Goal: Information Seeking & Learning: Learn about a topic

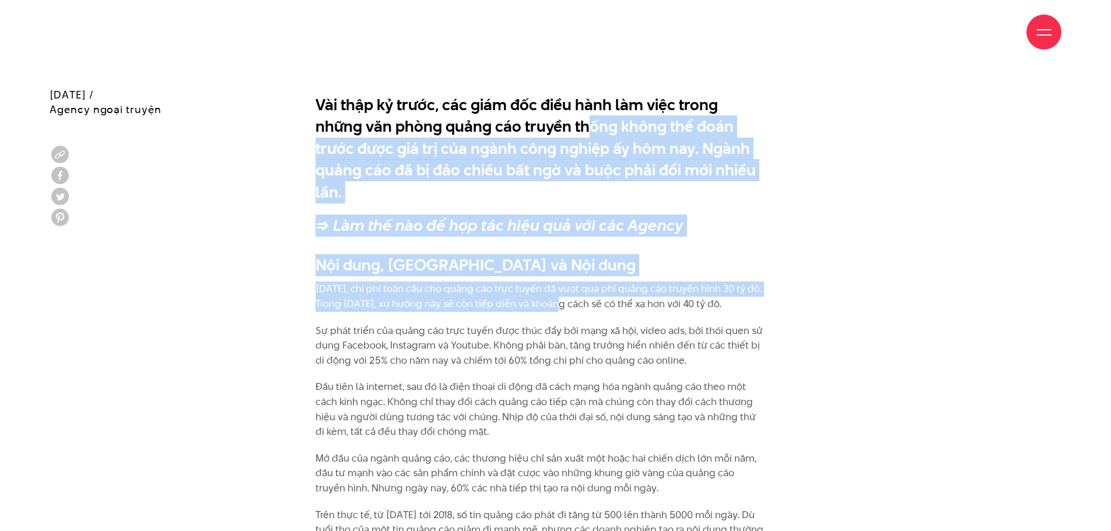
drag, startPoint x: 557, startPoint y: 259, endPoint x: 563, endPoint y: 277, distance: 19.2
click at [563, 281] on p "[DATE], chi phí toàn cầu cho quảng cáo trực tuyến đã vượt qua phí quảng cáo tru…" at bounding box center [540, 296] width 451 height 30
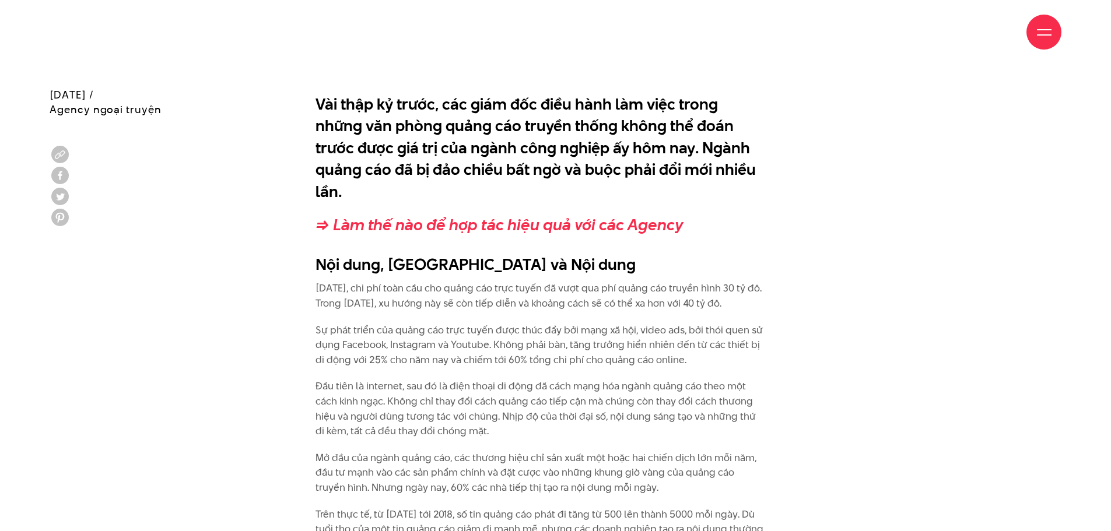
drag, startPoint x: 770, startPoint y: 275, endPoint x: 787, endPoint y: 222, distance: 56.4
click at [787, 222] on div "Vài thập kỷ trước, các giám đốc điều hành làm việc trong những văn phòng quảng …" at bounding box center [555, 167] width 521 height 160
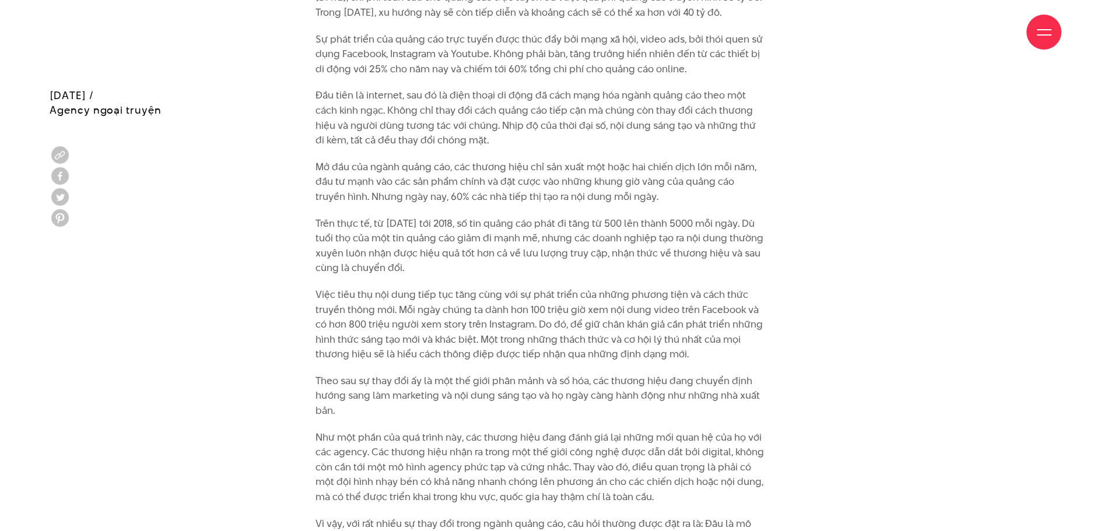
scroll to position [1108, 0]
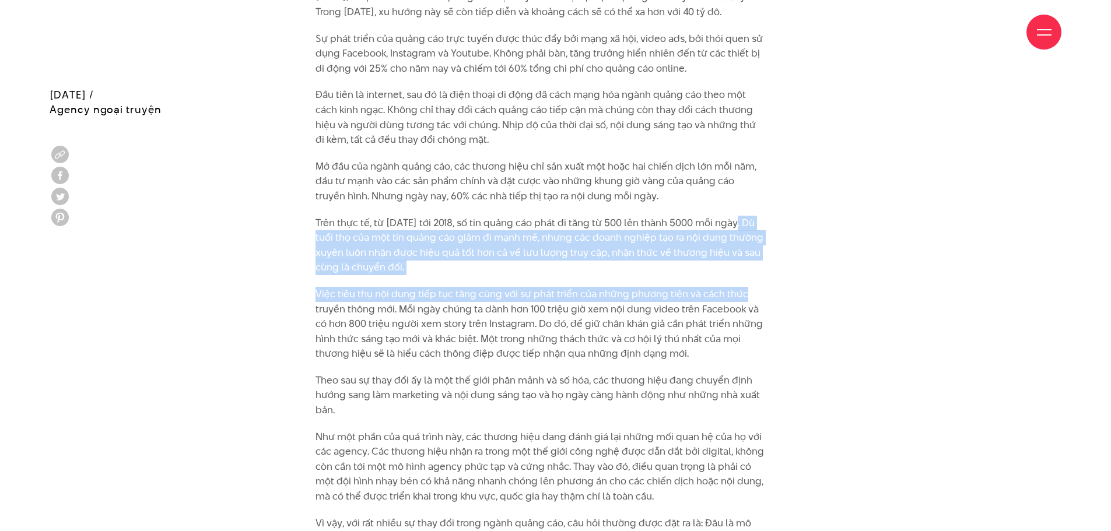
drag, startPoint x: 734, startPoint y: 190, endPoint x: 740, endPoint y: 256, distance: 66.2
click at [740, 256] on div "Nội dung, [GEOGRAPHIC_DATA] và Nội dung [DATE], chi phí toàn cầu cho quảng cáo …" at bounding box center [540, 368] width 451 height 812
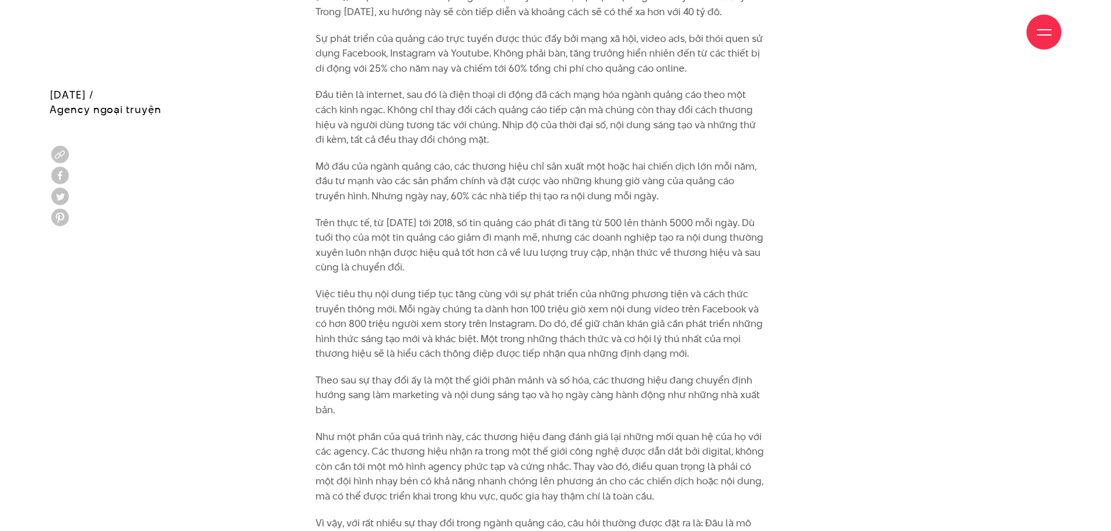
drag, startPoint x: 613, startPoint y: 246, endPoint x: 675, endPoint y: 130, distance: 131.5
click at [675, 130] on div "Nội dung, [GEOGRAPHIC_DATA] và Nội dung [DATE], chi phí toàn cầu cho quảng cáo …" at bounding box center [540, 368] width 451 height 812
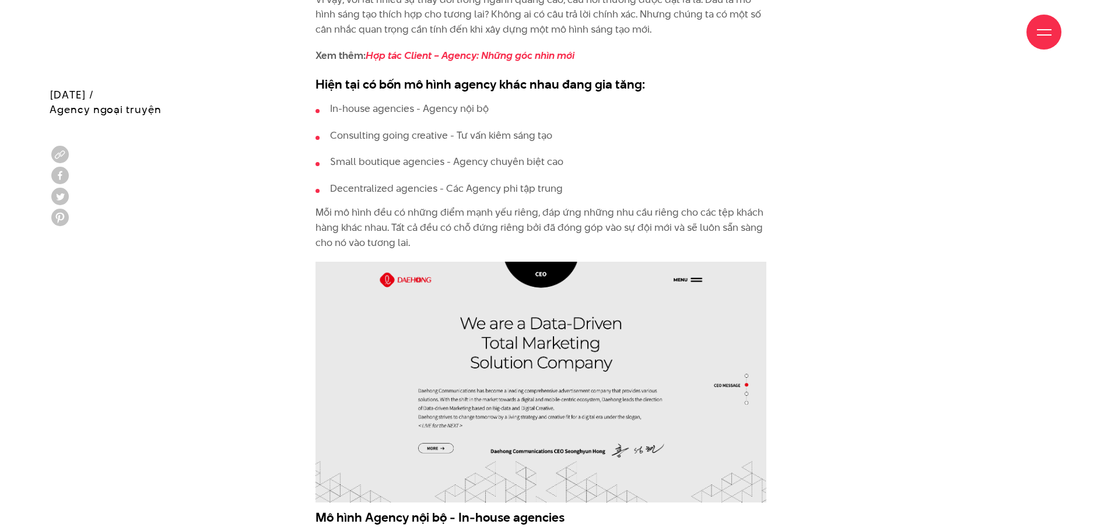
scroll to position [1632, 0]
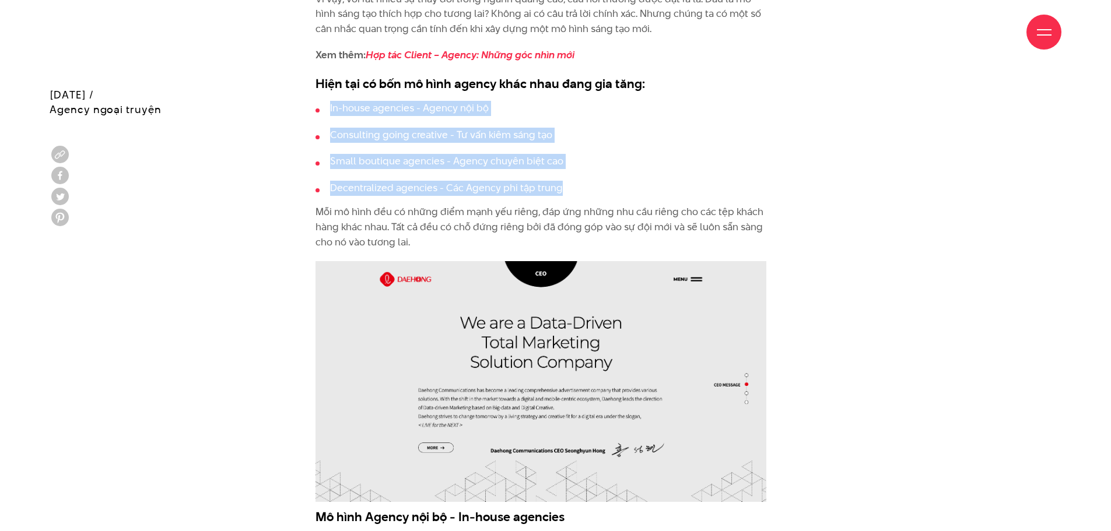
drag, startPoint x: 601, startPoint y: 163, endPoint x: 325, endPoint y: 85, distance: 286.7
click at [325, 101] on ul "In-house agencies - Agency nội bộ Consulting going creative - Tư vấn kiêm sáng …" at bounding box center [540, 148] width 451 height 94
click at [325, 101] on li "In-house agencies - Agency nội bộ" at bounding box center [540, 108] width 451 height 15
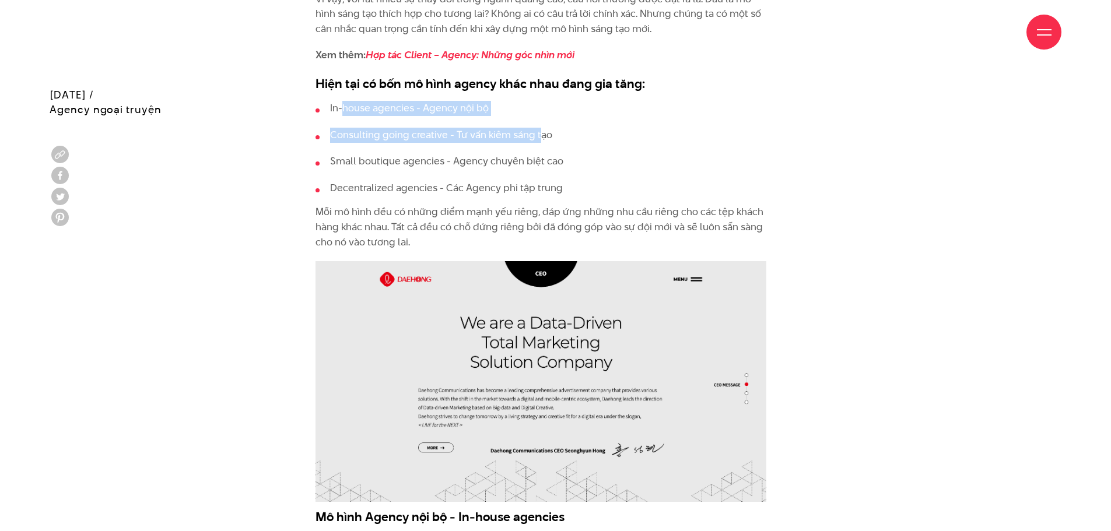
drag, startPoint x: 345, startPoint y: 72, endPoint x: 536, endPoint y: 94, distance: 193.1
click at [537, 101] on ul "In-house agencies - Agency nội bộ Consulting going creative - Tư vấn kiêm sáng …" at bounding box center [540, 148] width 451 height 94
drag, startPoint x: 502, startPoint y: 87, endPoint x: 558, endPoint y: 106, distance: 59.6
click at [558, 106] on ul "In-house agencies - Agency nội bộ Consulting going creative - Tư vấn kiêm sáng …" at bounding box center [540, 148] width 451 height 94
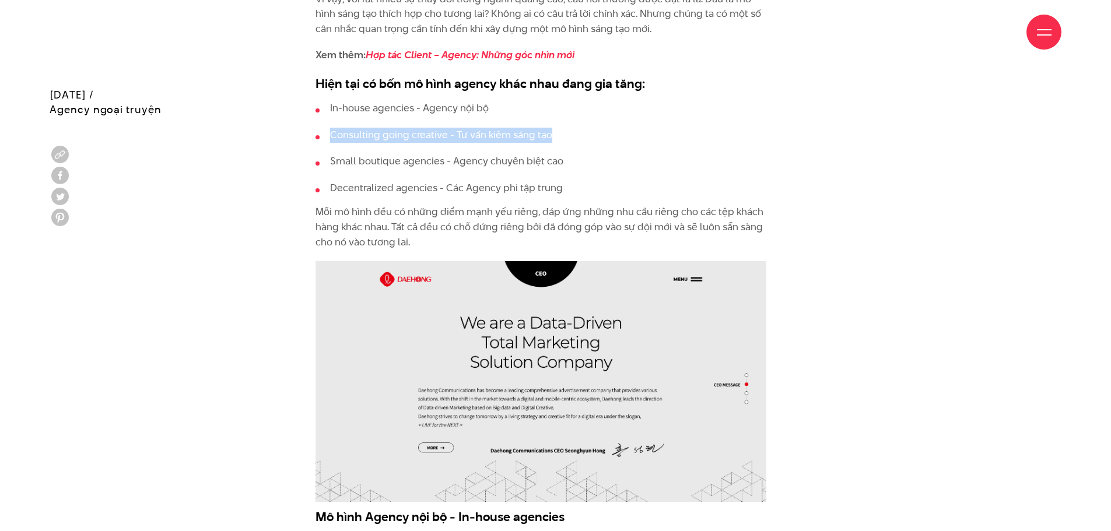
click at [558, 128] on li "Consulting going creative - Tư vấn kiêm sáng tạo" at bounding box center [540, 135] width 451 height 15
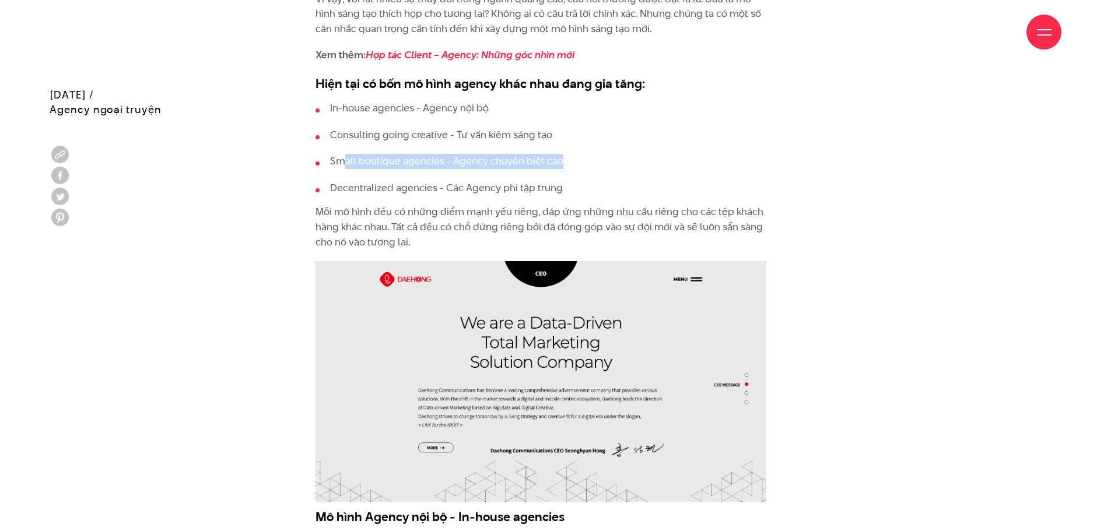
drag, startPoint x: 348, startPoint y: 136, endPoint x: 587, endPoint y: 137, distance: 239.7
click at [587, 154] on li "Small boutique agencies - Agency chuyên biệt cao" at bounding box center [540, 161] width 451 height 15
click at [485, 181] on li "Decentralized agencies - Các Agency phi tập trung" at bounding box center [540, 188] width 451 height 15
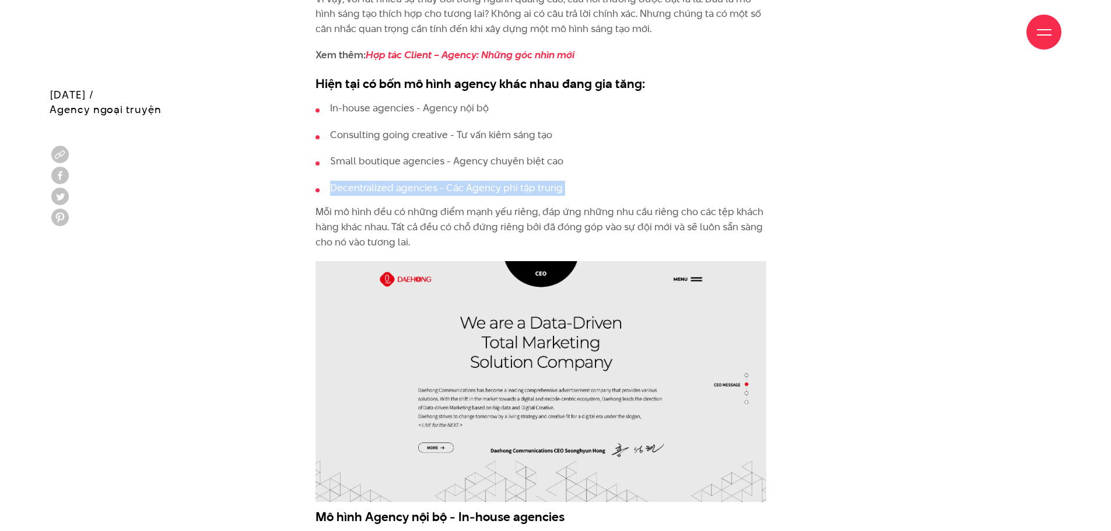
click at [485, 181] on li "Decentralized agencies - Các Agency phi tập trung" at bounding box center [540, 188] width 451 height 15
click at [593, 181] on li "Decentralized agencies - Các Agency phi tập trung" at bounding box center [540, 188] width 451 height 15
drag, startPoint x: 564, startPoint y: 107, endPoint x: 571, endPoint y: 111, distance: 7.3
click at [571, 128] on li "Consulting going creative - Tư vấn kiêm sáng tạo" at bounding box center [540, 135] width 451 height 15
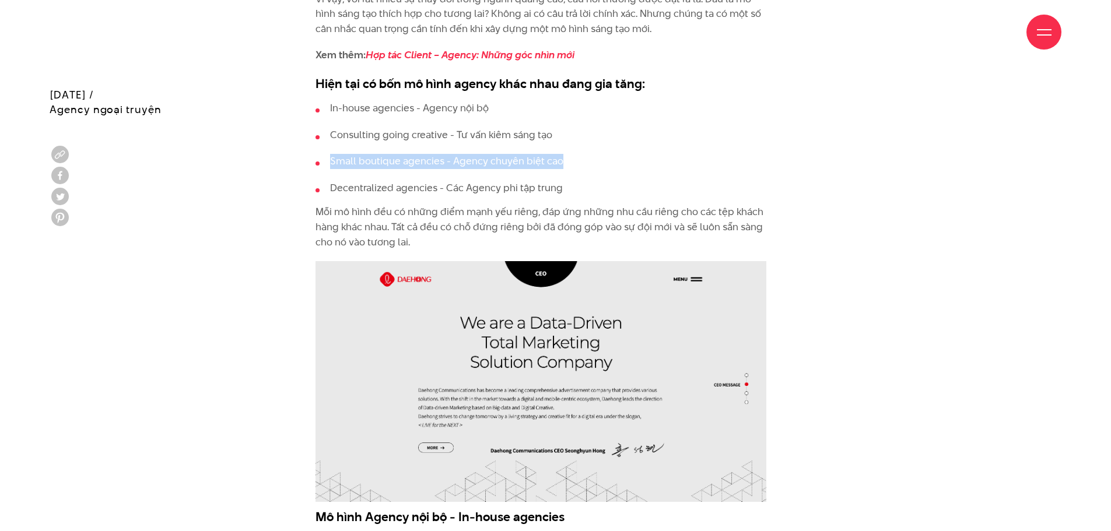
drag, startPoint x: 639, startPoint y: 106, endPoint x: 643, endPoint y: 127, distance: 20.8
click at [643, 127] on ul "In-house agencies - Agency nội bộ Consulting going creative - Tư vấn kiêm sáng …" at bounding box center [540, 148] width 451 height 94
click at [524, 181] on li "Decentralized agencies - Các Agency phi tập trung" at bounding box center [540, 188] width 451 height 15
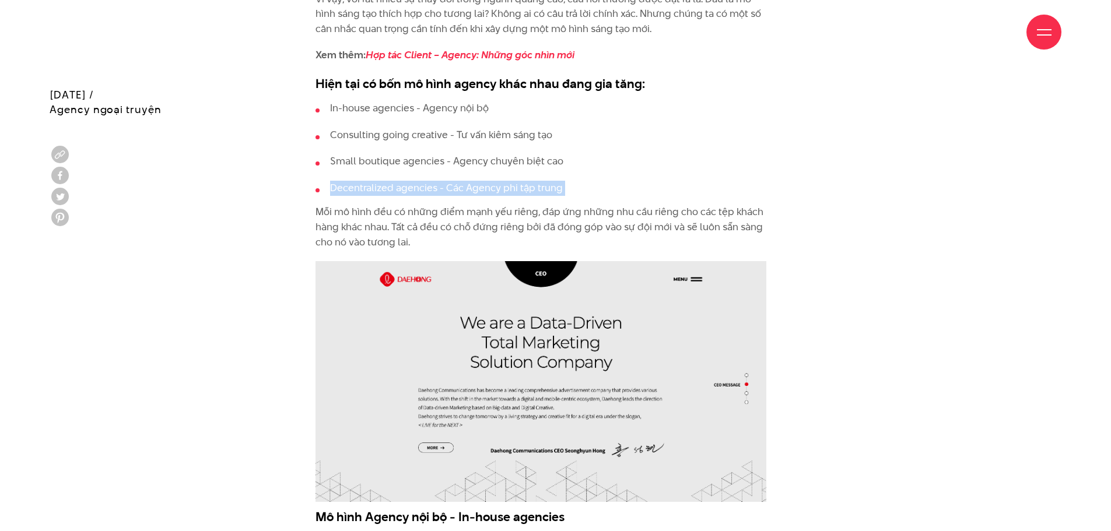
click at [524, 181] on li "Decentralized agencies - Các Agency phi tập trung" at bounding box center [540, 188] width 451 height 15
click at [396, 131] on ul "In-house agencies - Agency nội bộ Consulting going creative - Tư vấn kiêm sáng …" at bounding box center [540, 148] width 451 height 94
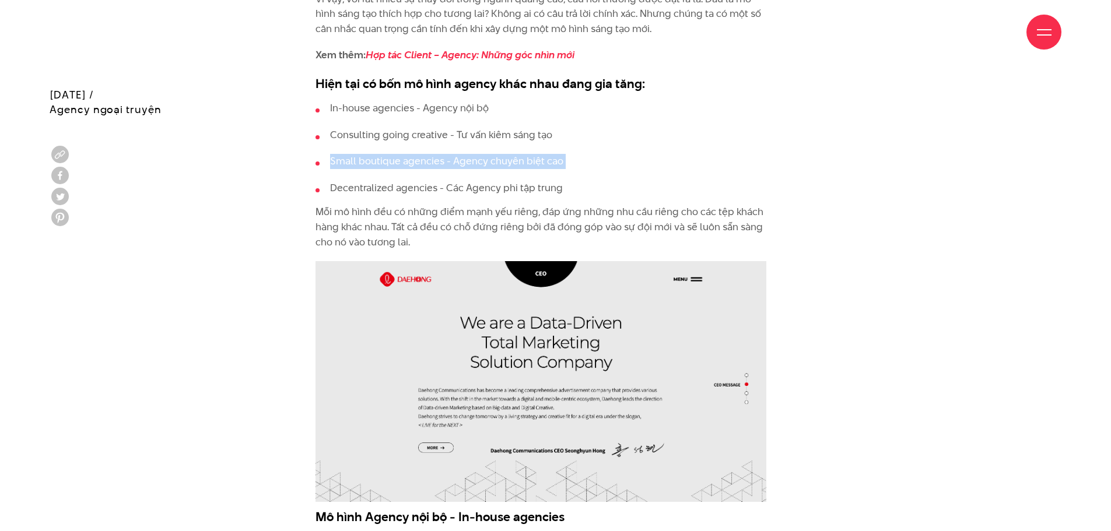
click at [396, 131] on ul "In-house agencies - Agency nội bộ Consulting going creative - Tư vấn kiêm sáng …" at bounding box center [540, 148] width 451 height 94
click at [445, 158] on ul "In-house agencies - Agency nội bộ Consulting going creative - Tư vấn kiêm sáng …" at bounding box center [540, 148] width 451 height 94
drag, startPoint x: 387, startPoint y: 135, endPoint x: 643, endPoint y: 147, distance: 255.7
click at [643, 154] on li "Small boutique agencies - Agency chuyên biệt cao" at bounding box center [540, 161] width 451 height 15
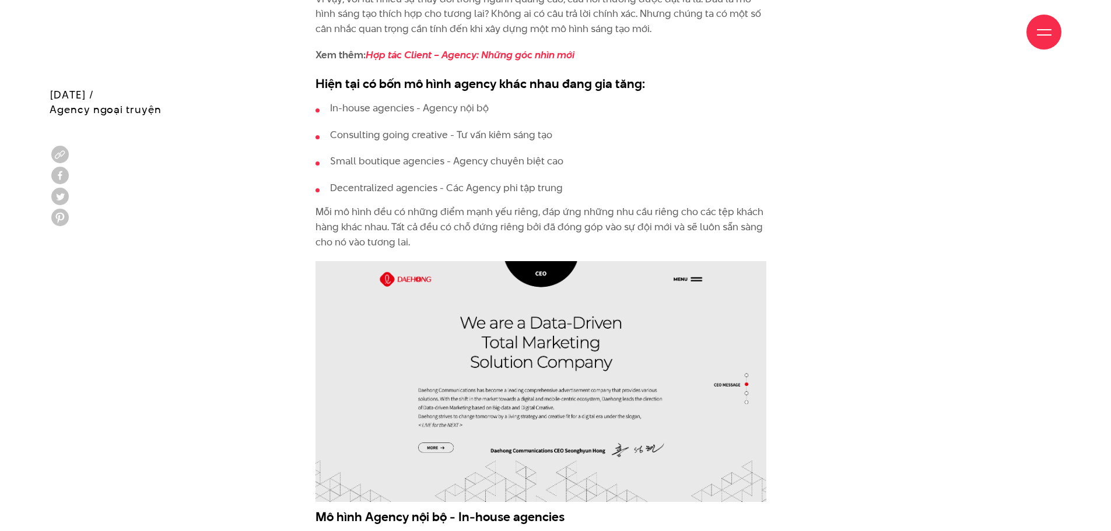
click at [636, 149] on ul "In-house agencies - Agency nội bộ Consulting going creative - Tư vấn kiêm sáng …" at bounding box center [540, 148] width 451 height 94
drag, startPoint x: 606, startPoint y: 142, endPoint x: 611, endPoint y: 163, distance: 20.8
click at [611, 163] on ul "In-house agencies - Agency nội bộ Consulting going creative - Tư vấn kiêm sáng …" at bounding box center [540, 148] width 451 height 94
click at [611, 181] on li "Decentralized agencies - Các Agency phi tập trung" at bounding box center [540, 188] width 451 height 15
click at [457, 215] on p "Mỗi mô hình đều có những điểm mạnh yếu riêng, đáp ứng những nhu cầu riêng cho c…" at bounding box center [540, 227] width 451 height 45
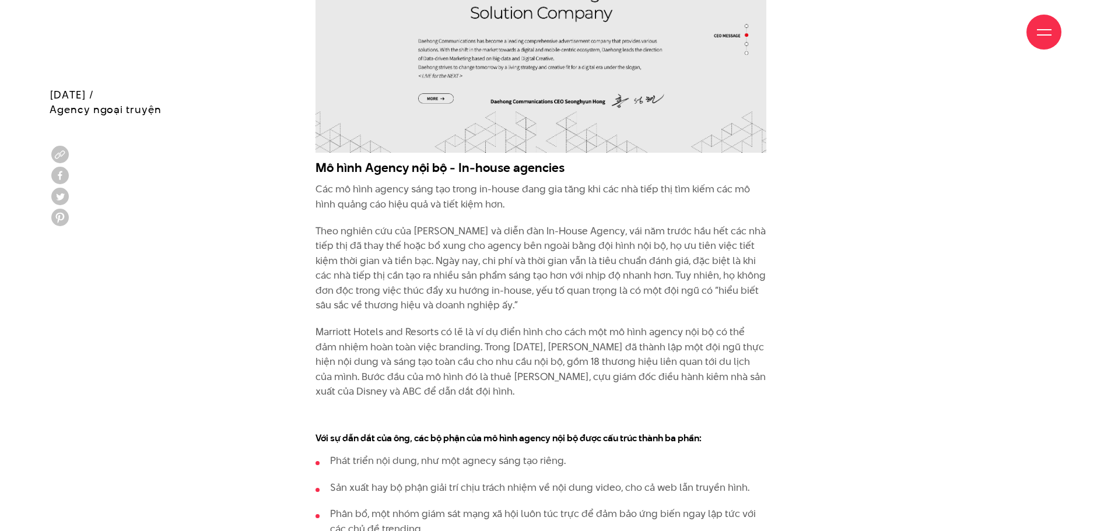
scroll to position [1982, 0]
click at [486, 194] on div "Mô hình Agency nội bộ - In-house agencies Các mô hình agency sáng tạo trong in-…" at bounding box center [540, 285] width 451 height 255
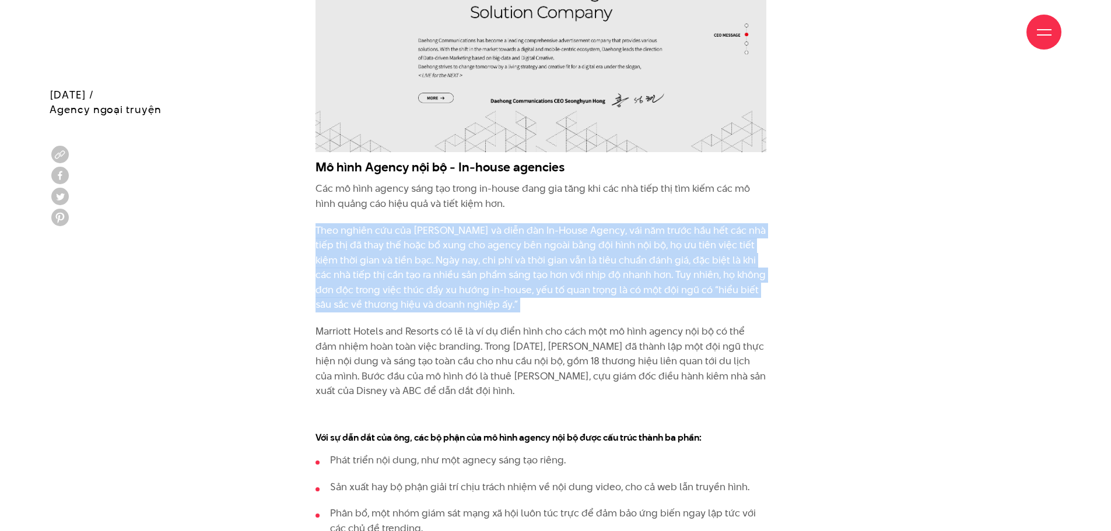
click at [486, 194] on div "Mô hình Agency nội bộ - In-house agencies Các mô hình agency sáng tạo trong in-…" at bounding box center [540, 285] width 451 height 255
click at [586, 289] on p "Theo nghiên cứu của [PERSON_NAME] và diễn đàn In-House Agency, vái năm trước hầ…" at bounding box center [540, 268] width 451 height 90
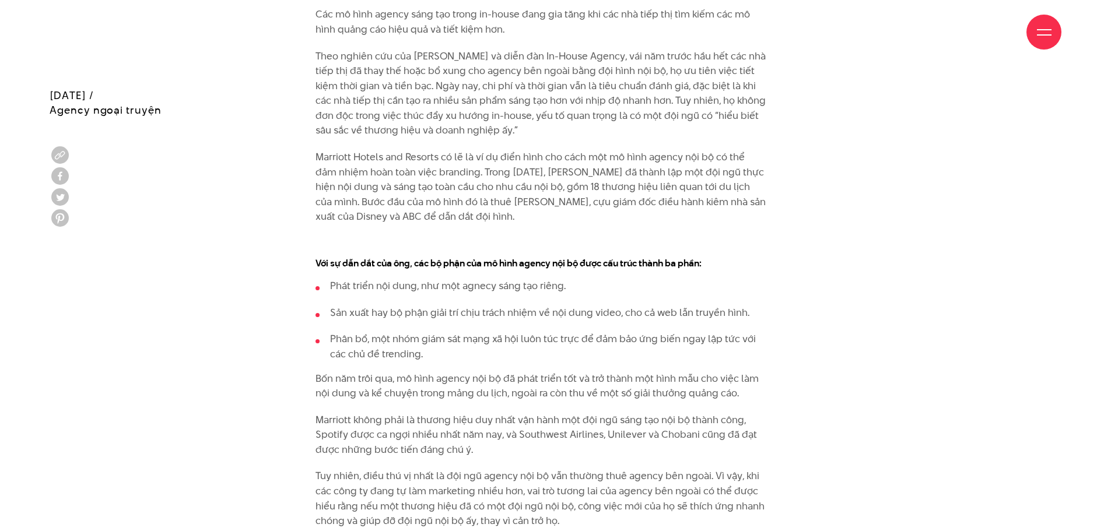
scroll to position [2157, 0]
drag, startPoint x: 463, startPoint y: 273, endPoint x: 454, endPoint y: 284, distance: 13.7
click at [463, 278] on ul "Phát triển nội dung, như một agnecy sáng tạo riêng. Sản xuất hay bộ phận giải t…" at bounding box center [540, 319] width 451 height 83
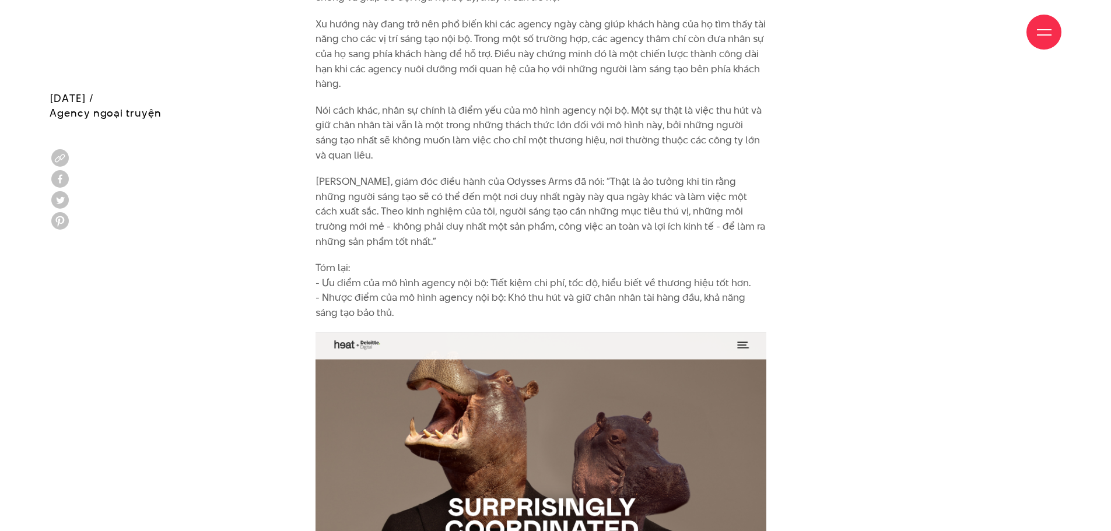
scroll to position [2684, 0]
